Goal: Navigation & Orientation: Find specific page/section

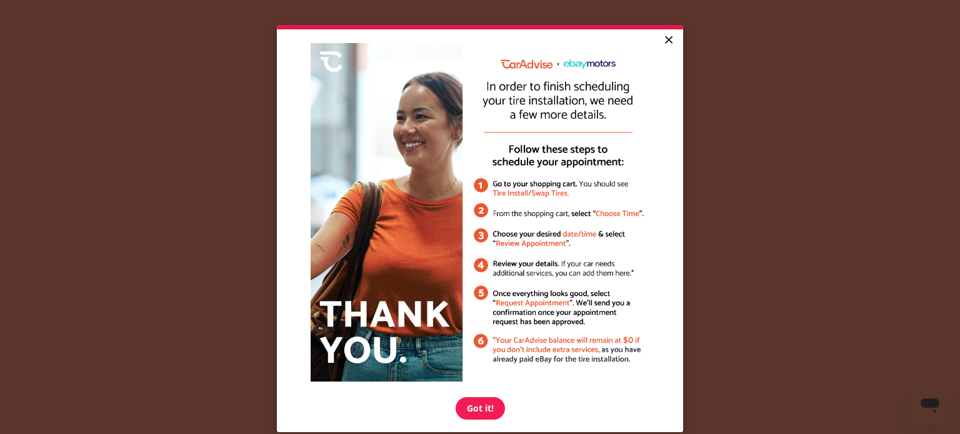
click at [661, 37] on link "×" at bounding box center [669, 40] width 22 height 23
